Goal: Task Accomplishment & Management: Manage account settings

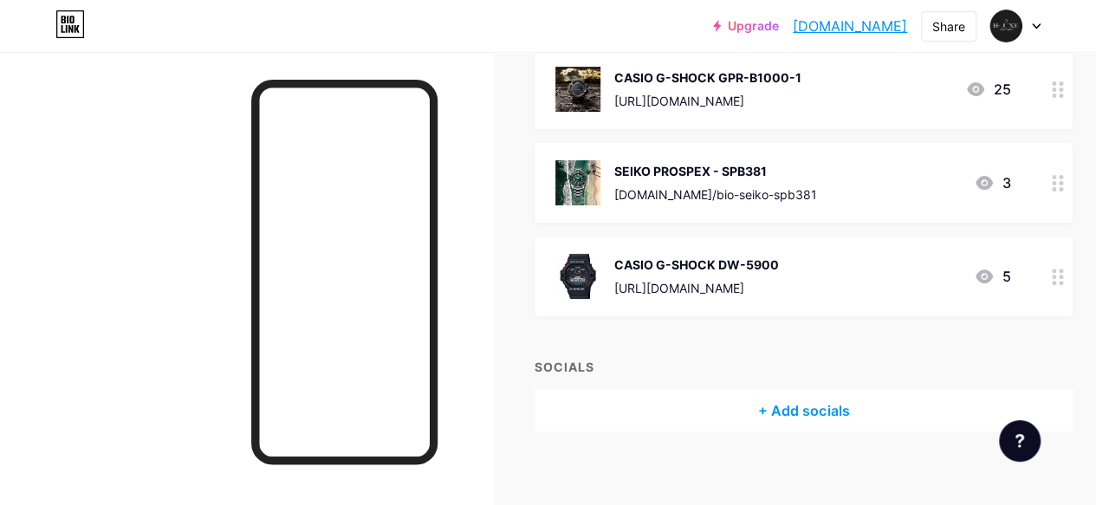
scroll to position [236, 0]
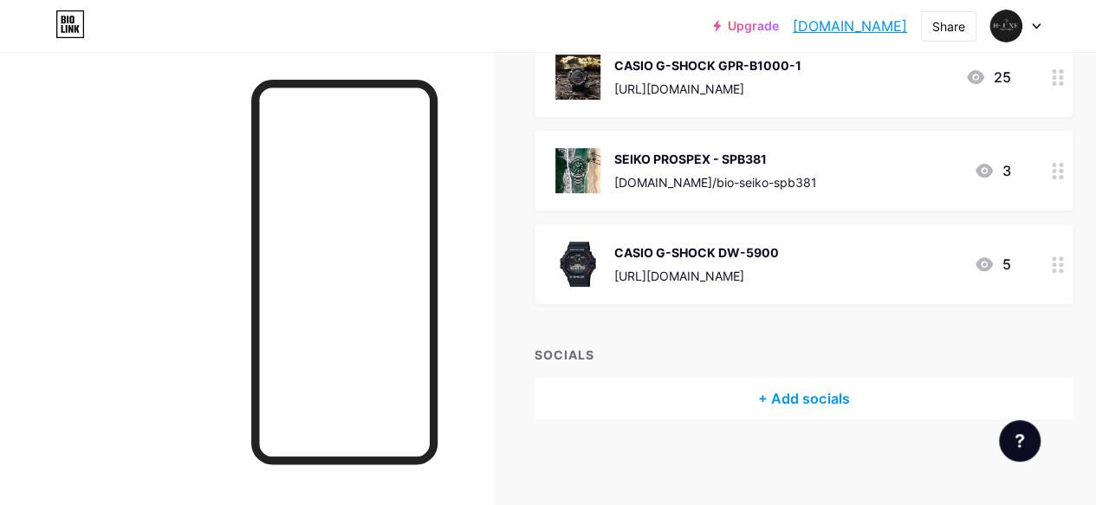
click at [576, 347] on div "SOCIALS" at bounding box center [803, 355] width 538 height 18
click at [729, 397] on div "+ Add socials" at bounding box center [803, 399] width 538 height 42
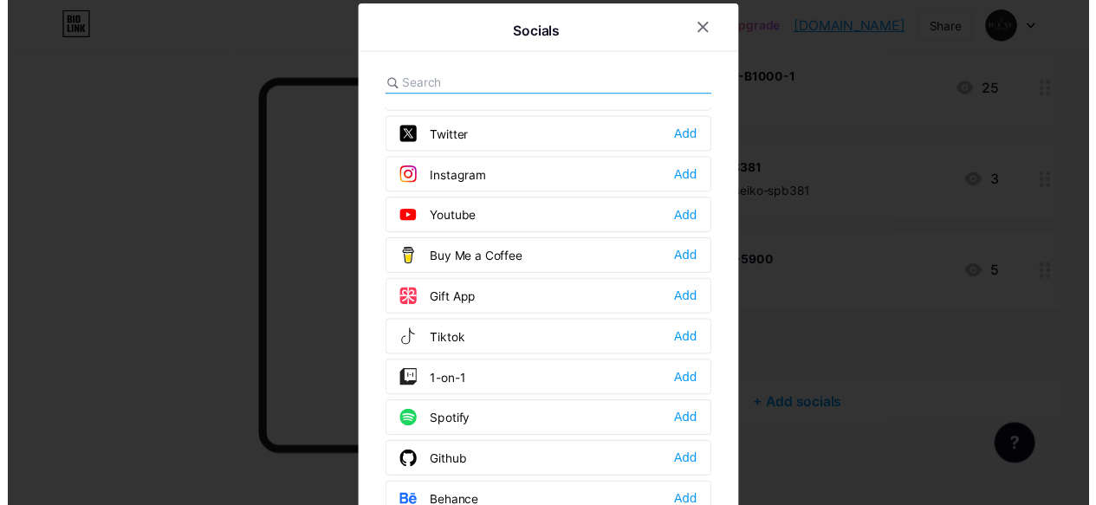
scroll to position [0, 0]
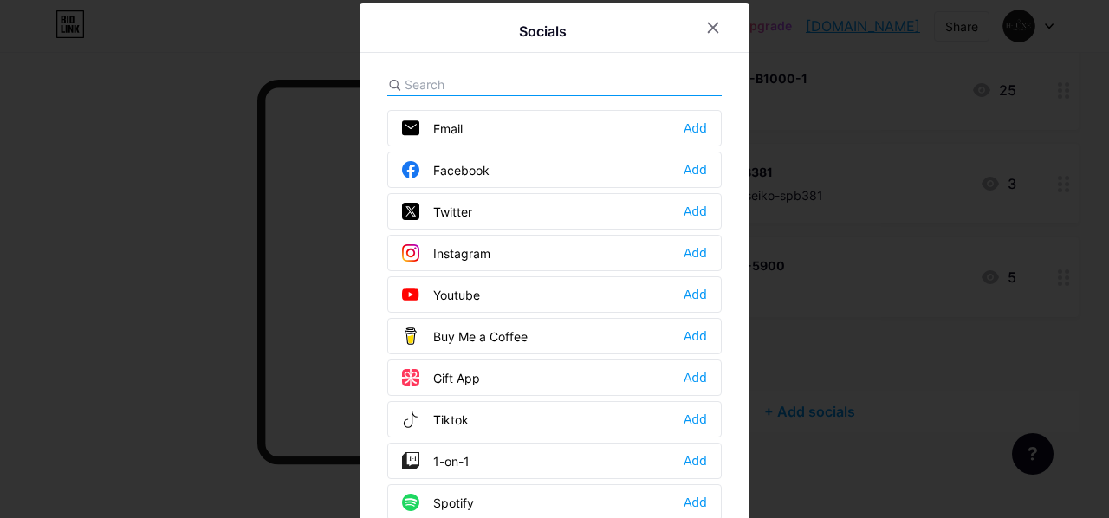
click at [486, 410] on div "Tiktok Add" at bounding box center [554, 419] width 334 height 36
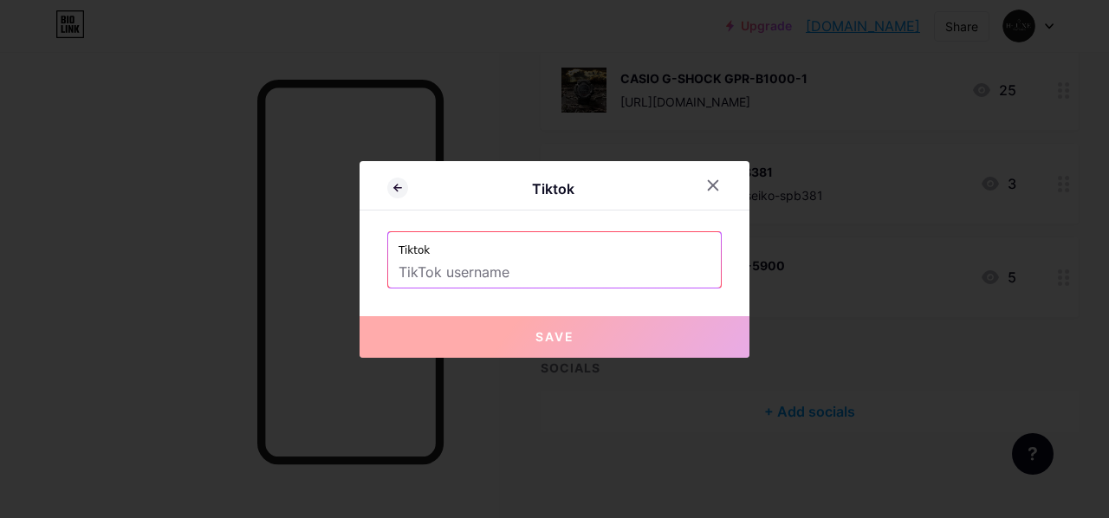
click at [532, 242] on label "Tiktok" at bounding box center [554, 245] width 312 height 26
click at [514, 272] on input "text" at bounding box center [554, 272] width 312 height 29
click at [714, 184] on icon at bounding box center [713, 185] width 10 height 10
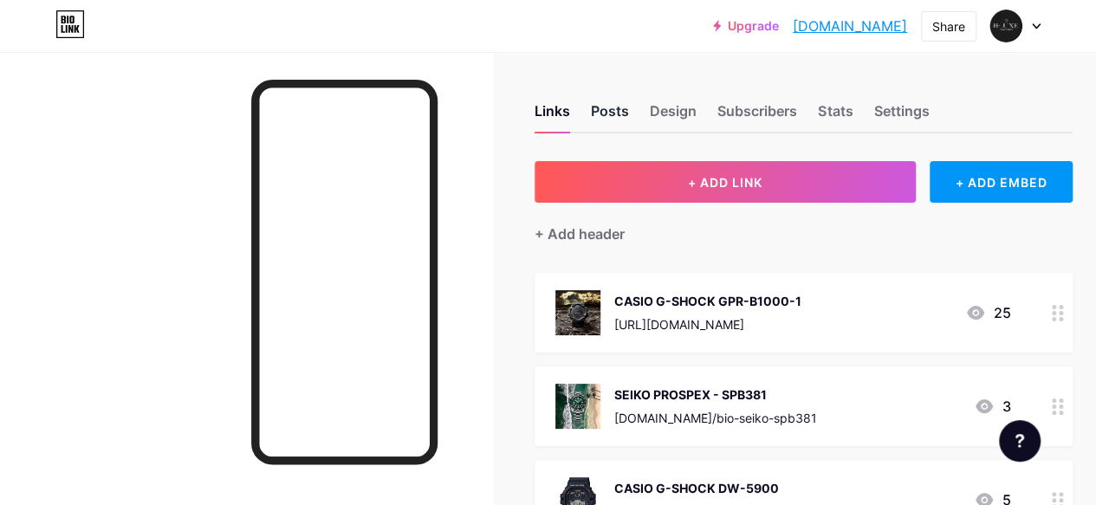
click at [615, 107] on div "Posts" at bounding box center [610, 115] width 38 height 31
click at [682, 115] on div "Design" at bounding box center [673, 115] width 47 height 31
click at [772, 110] on div "Subscribers" at bounding box center [757, 115] width 80 height 31
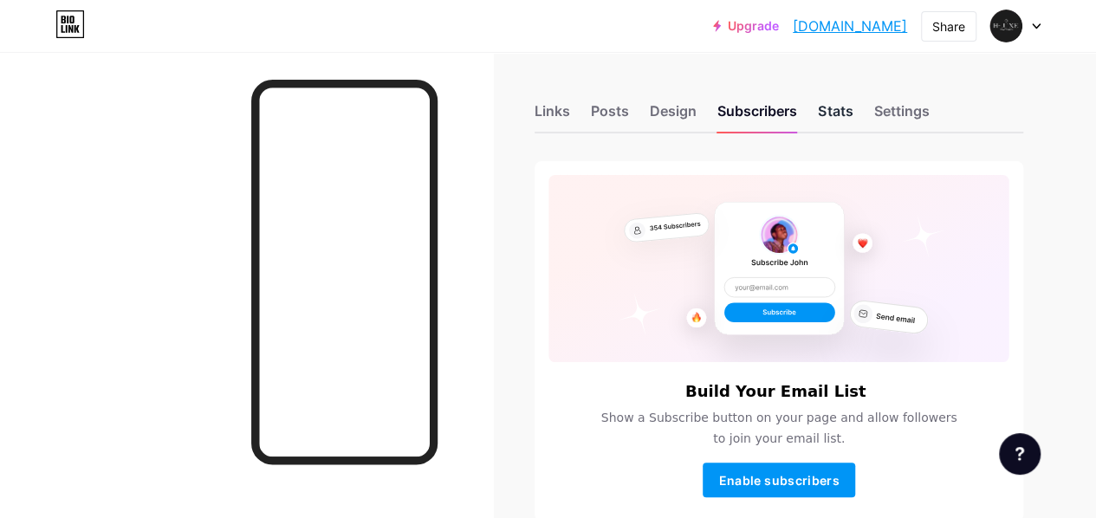
click at [838, 119] on div "Stats" at bounding box center [835, 115] width 35 height 31
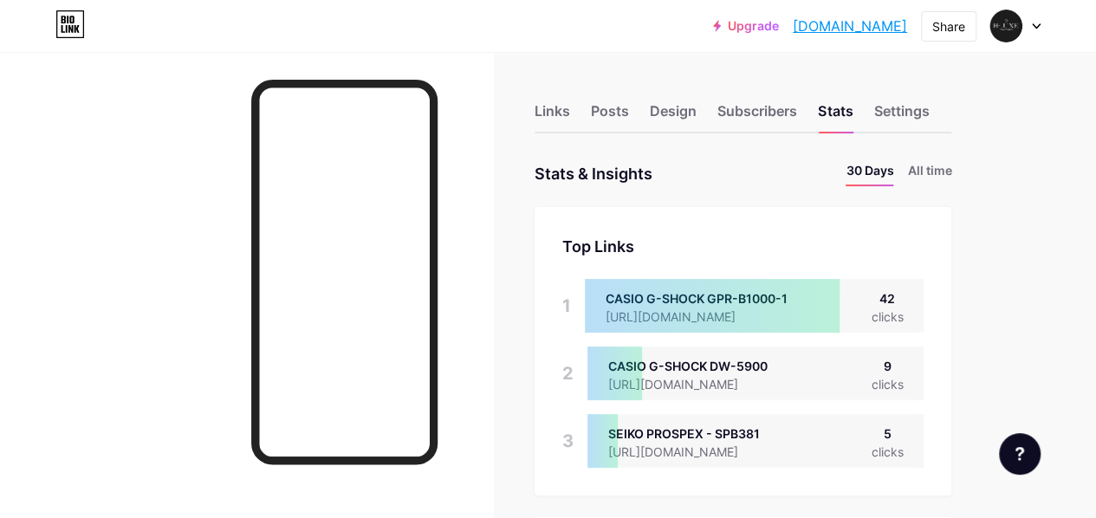
scroll to position [87, 0]
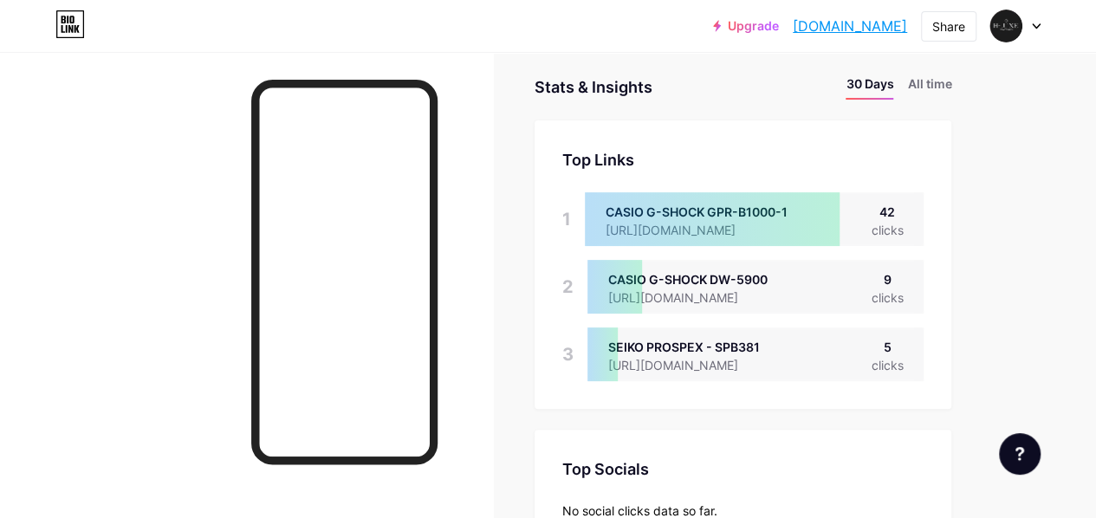
click at [815, 219] on div at bounding box center [712, 219] width 254 height 54
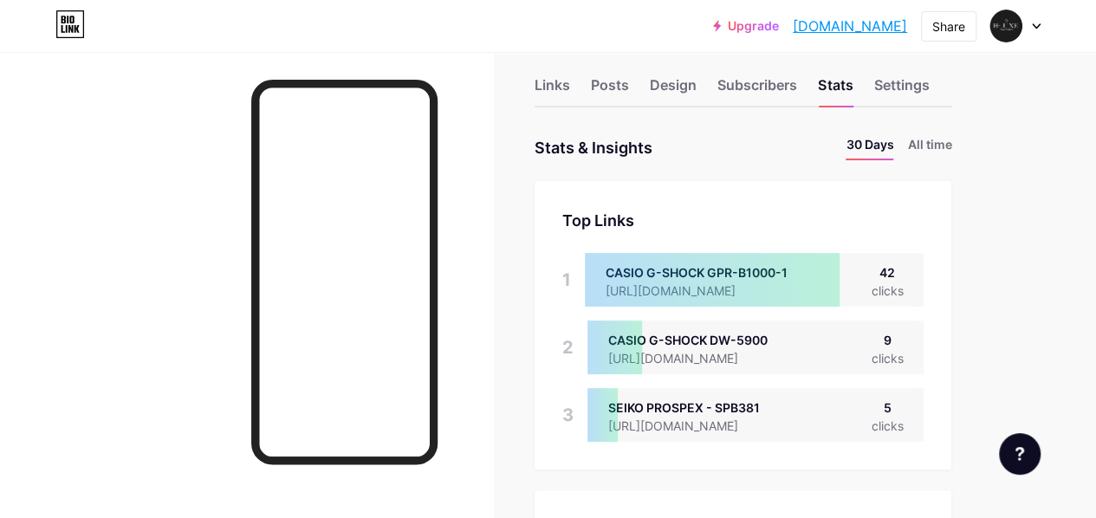
scroll to position [0, 0]
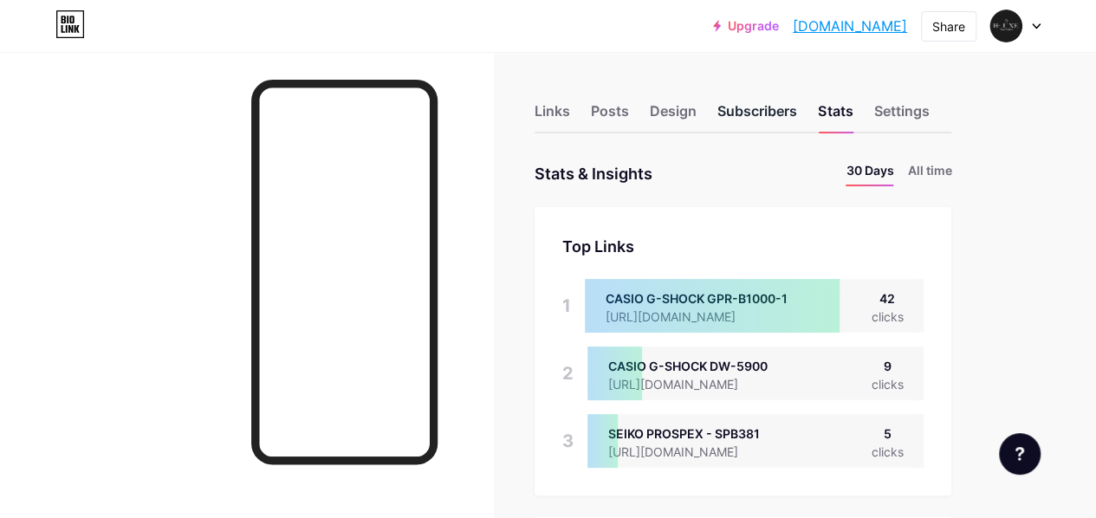
click at [733, 110] on div "Subscribers" at bounding box center [757, 115] width 80 height 31
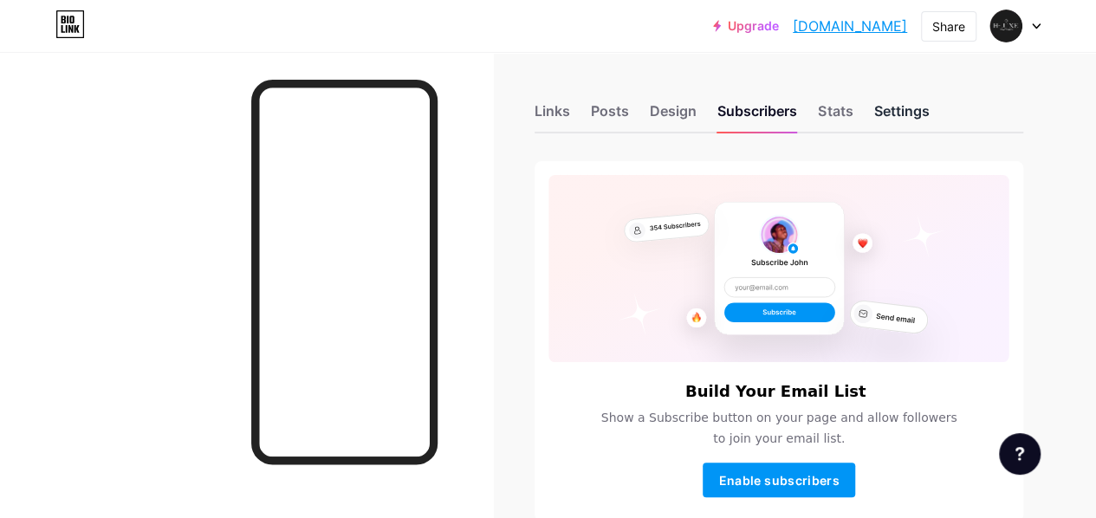
click at [912, 110] on div "Settings" at bounding box center [900, 115] width 55 height 31
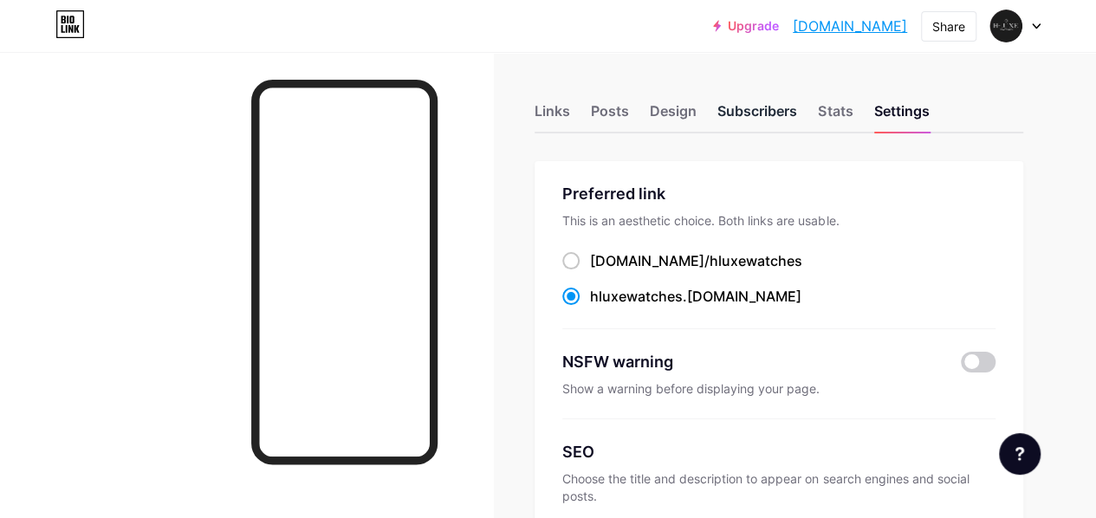
click at [759, 106] on div "Subscribers" at bounding box center [757, 115] width 80 height 31
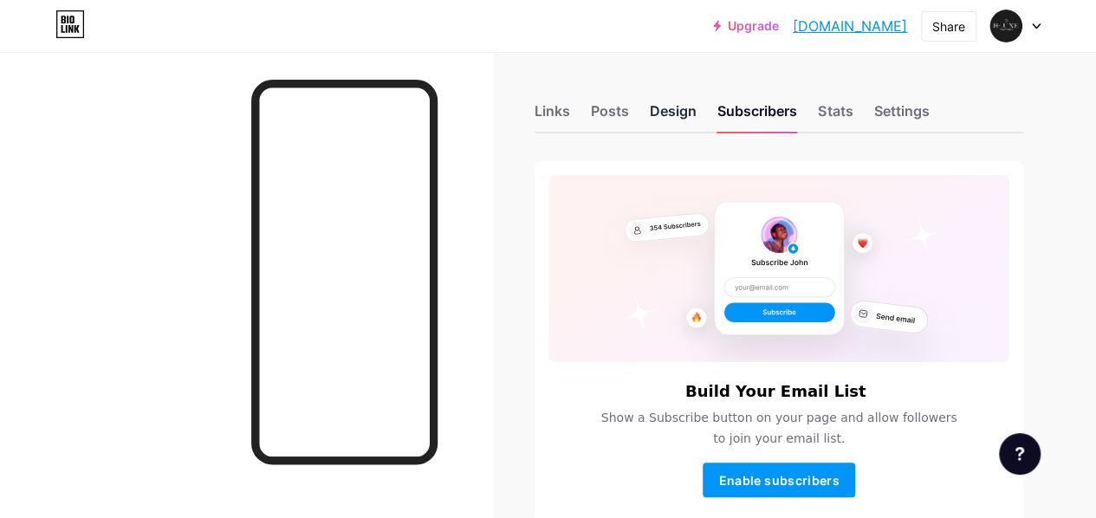
click at [679, 116] on div "Design" at bounding box center [673, 115] width 47 height 31
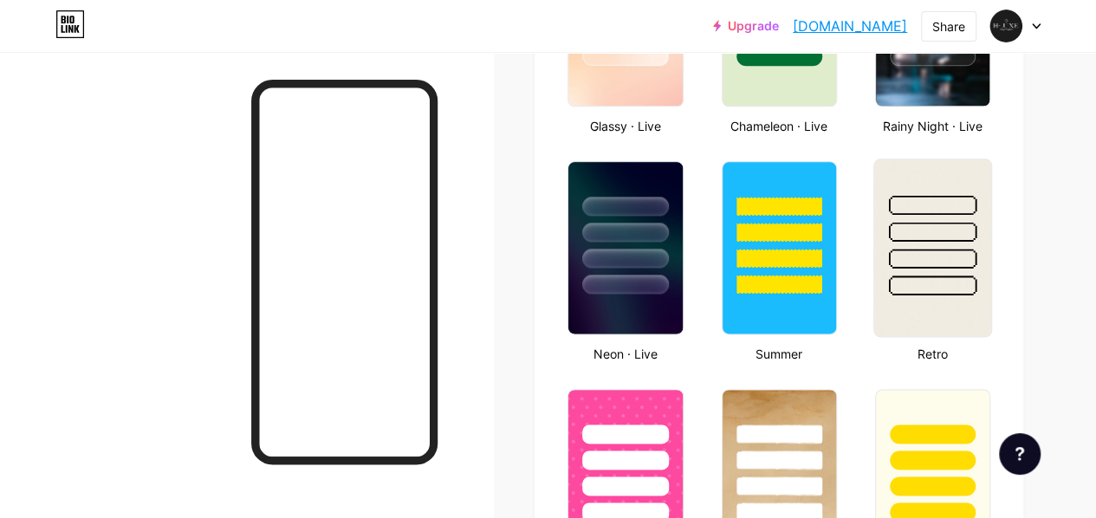
scroll to position [1299, 0]
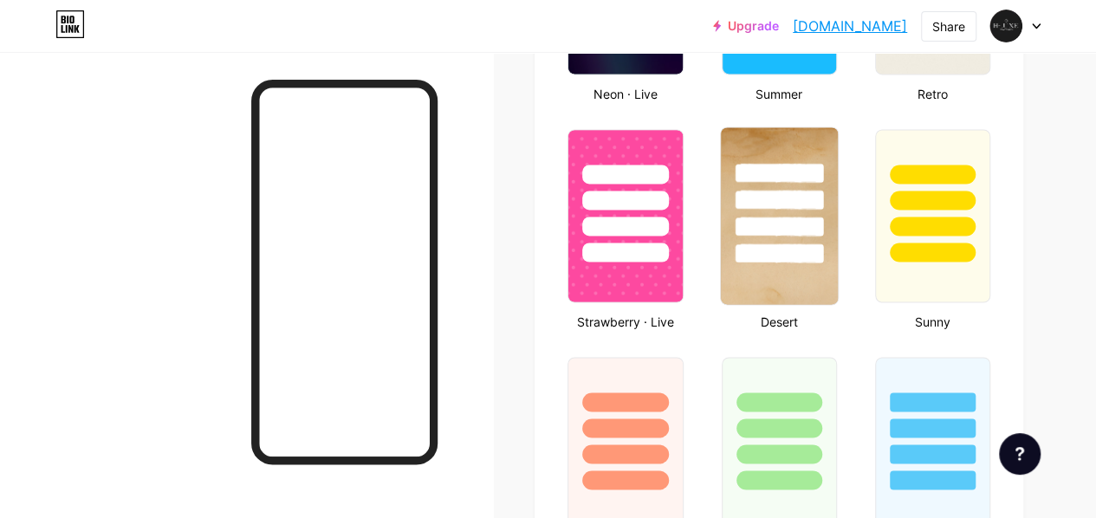
click at [798, 210] on div at bounding box center [779, 195] width 117 height 136
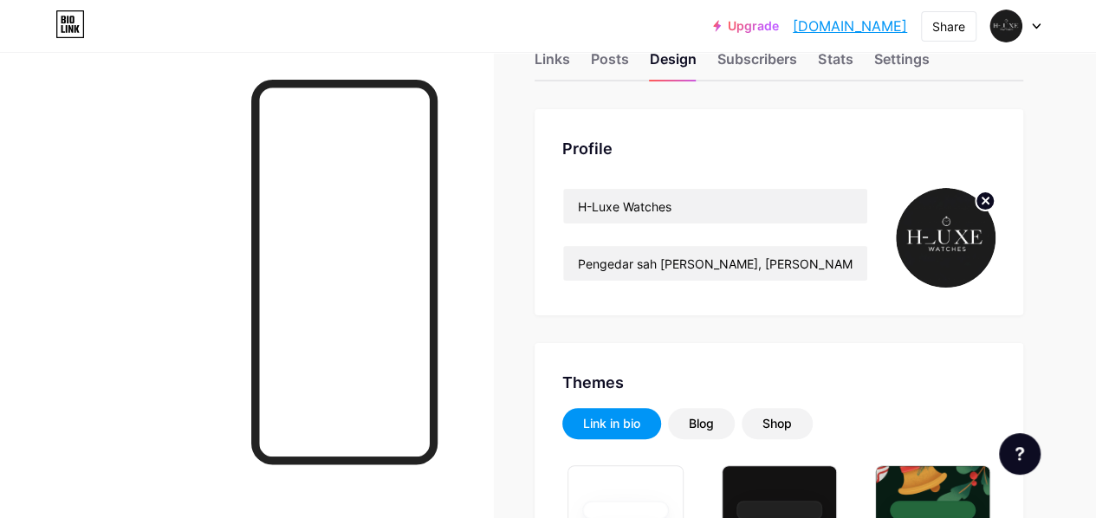
scroll to position [0, 0]
